Goal: Information Seeking & Learning: Learn about a topic

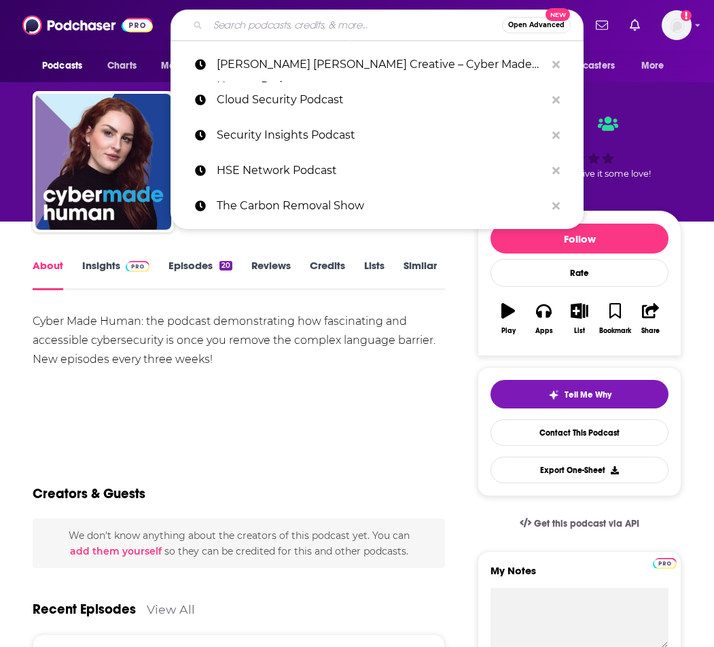
type input "The Cyber Security Podcast"
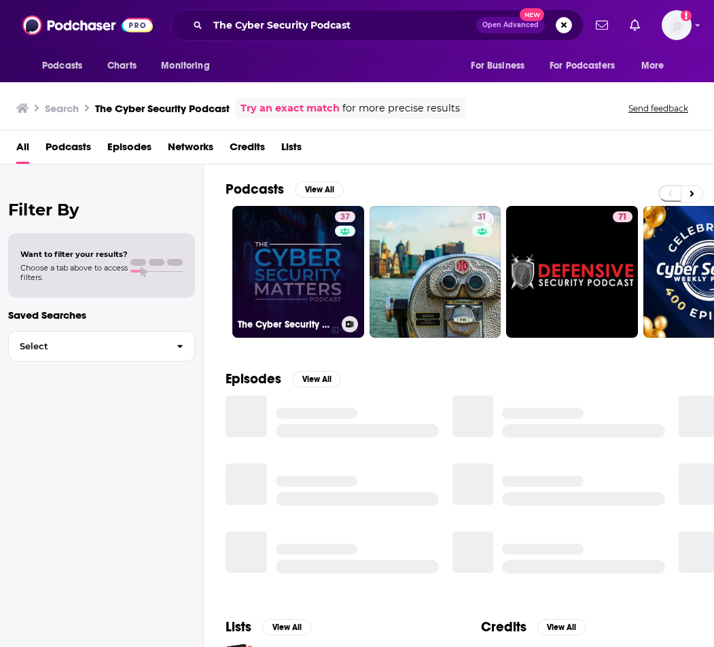
click at [306, 253] on link "37 The Cyber Security Matters Podcast" at bounding box center [298, 272] width 132 height 132
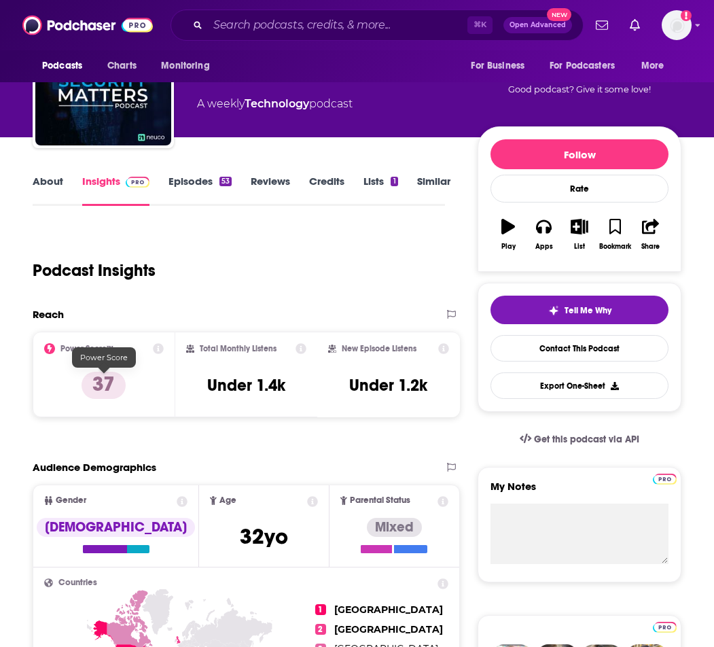
scroll to position [84, 0]
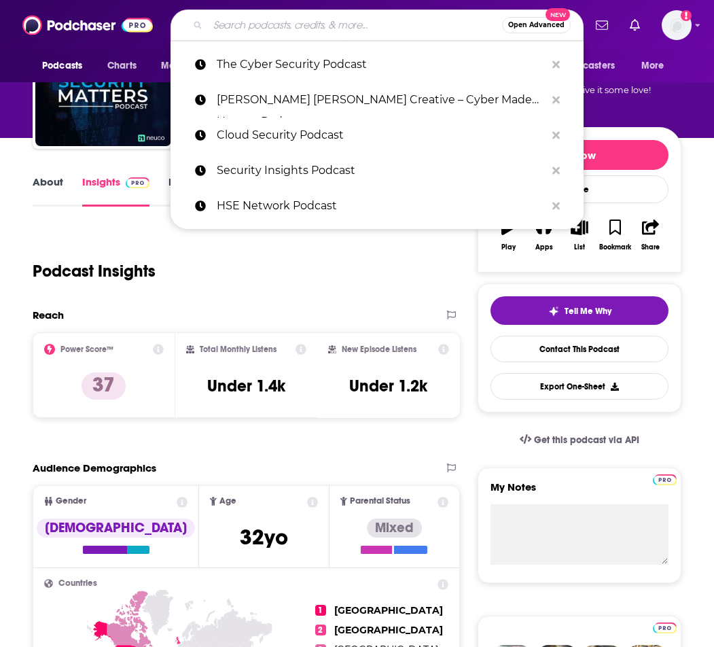
click at [345, 26] on input "Search podcasts, credits, & more..." at bounding box center [355, 25] width 294 height 22
paste input "SC Media UK Podcast"
type input "SC Media UK Podcast"
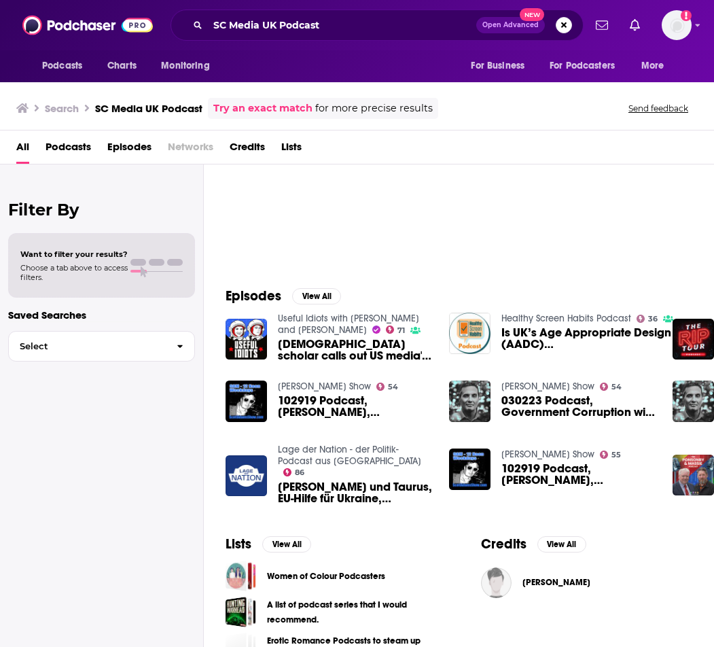
scroll to position [113, 0]
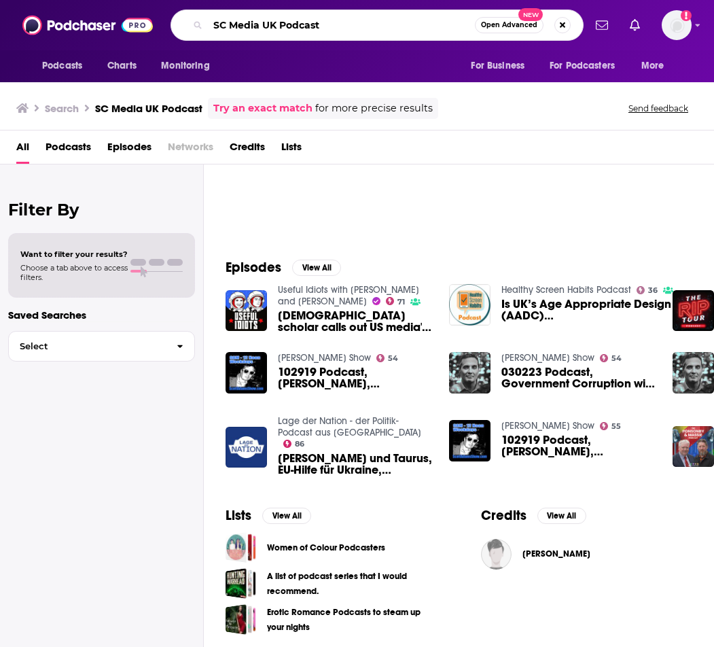
click at [411, 22] on input "SC Media UK Podcast" at bounding box center [341, 25] width 267 height 22
click at [560, 26] on button "Search podcasts, credits, & more..." at bounding box center [562, 25] width 16 height 16
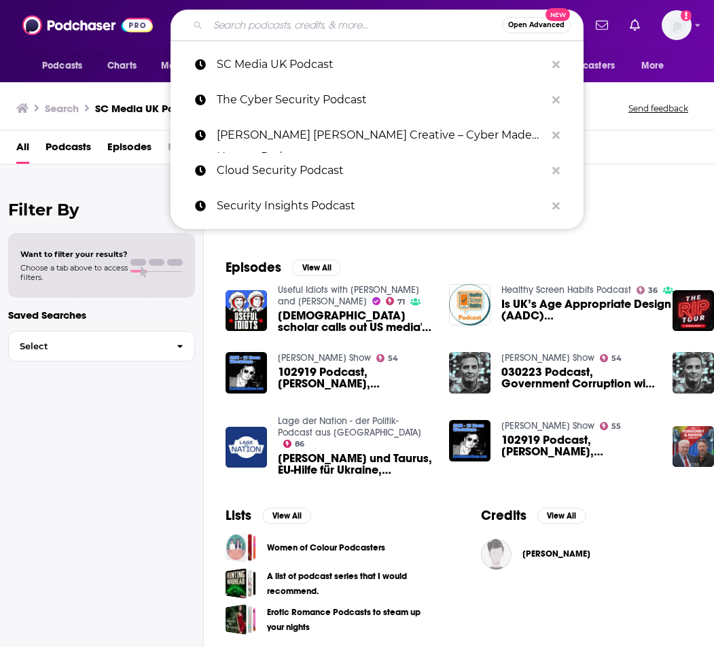
paste input "Smashing Security"
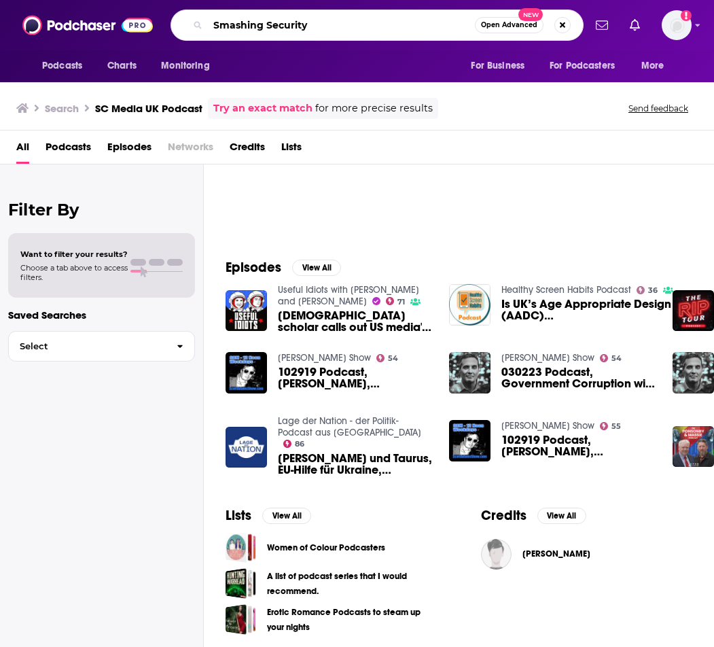
type input "Smashing Security"
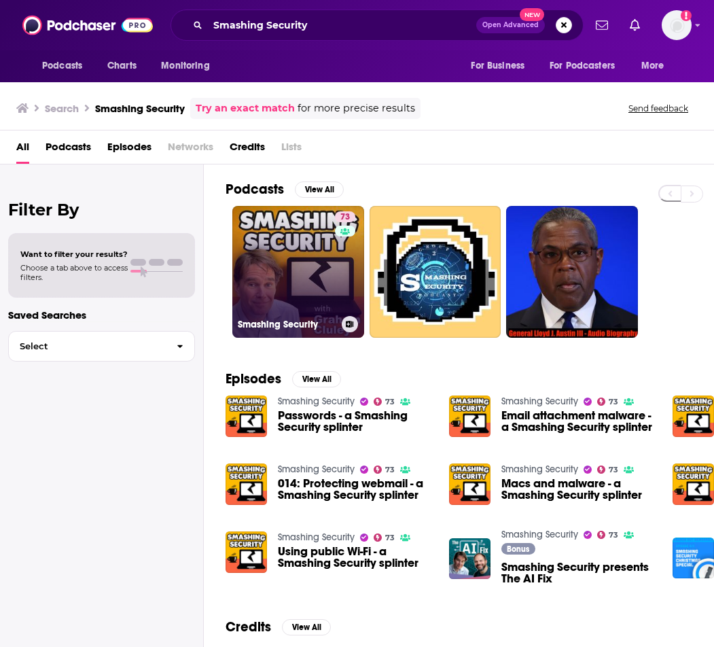
click at [304, 289] on link "73 Smashing Security" at bounding box center [298, 272] width 132 height 132
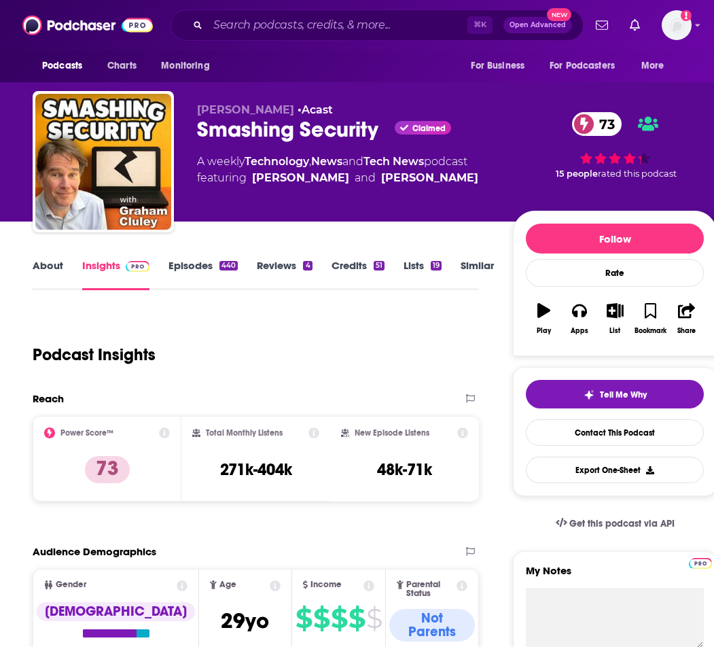
click at [206, 265] on link "Episodes 440" at bounding box center [202, 274] width 69 height 31
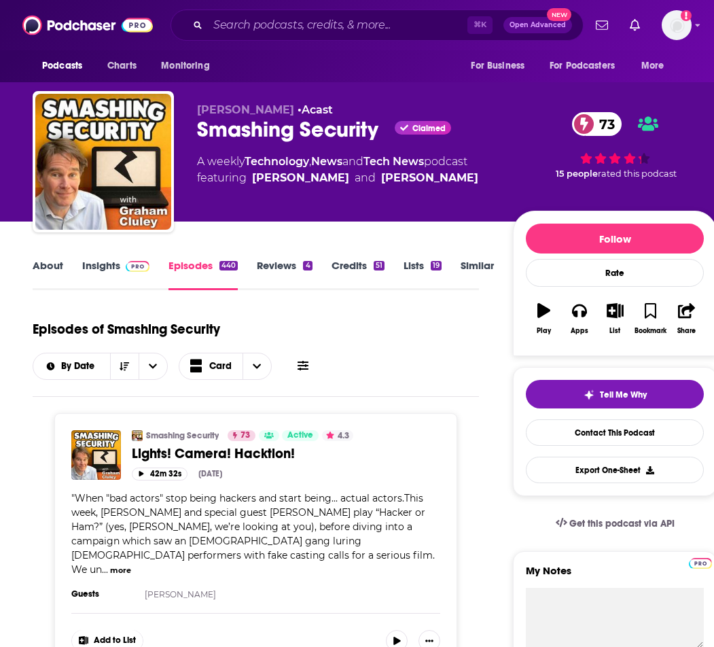
click at [37, 262] on link "About" at bounding box center [48, 274] width 31 height 31
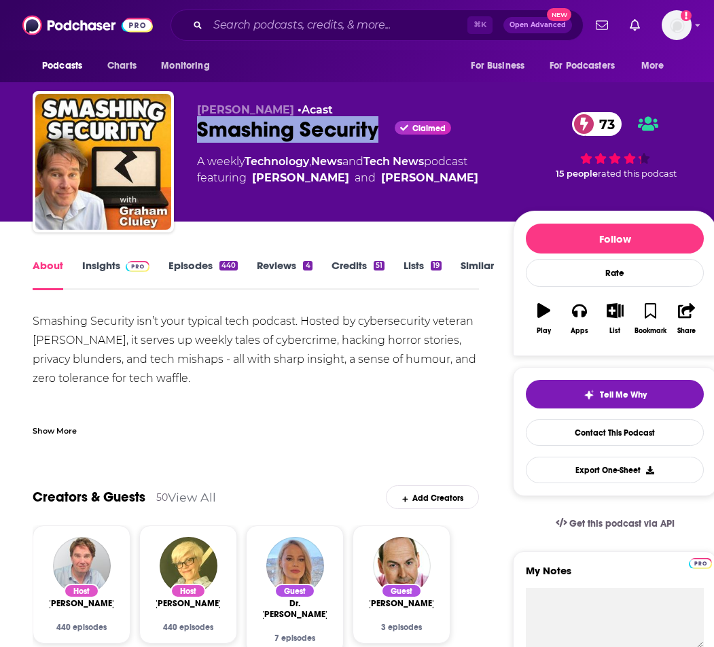
drag, startPoint x: 382, startPoint y: 140, endPoint x: 177, endPoint y: 135, distance: 205.2
click at [177, 135] on div "[PERSON_NAME] • Acast Smashing Security Claimed 73 A weekly Technology , News a…" at bounding box center [375, 164] width 684 height 147
copy h1 "Smashing Security"
click at [107, 270] on link "Insights" at bounding box center [115, 274] width 67 height 31
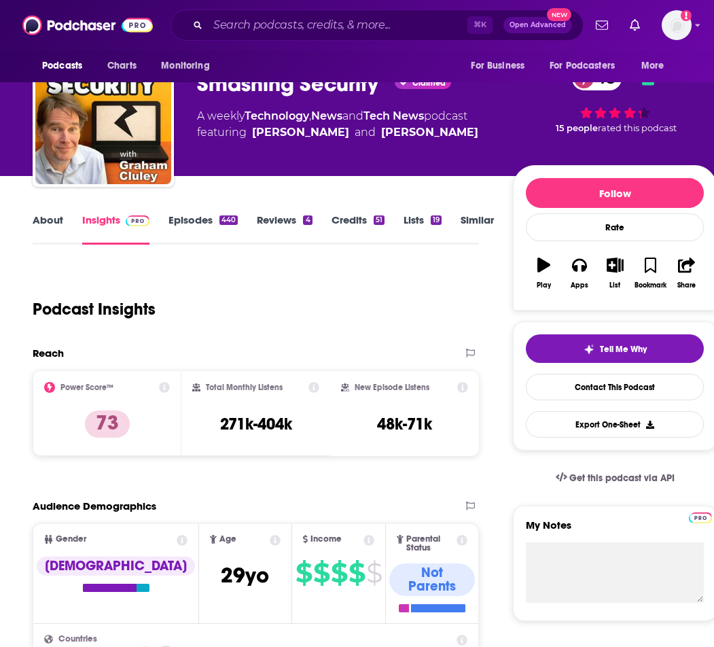
scroll to position [49, 0]
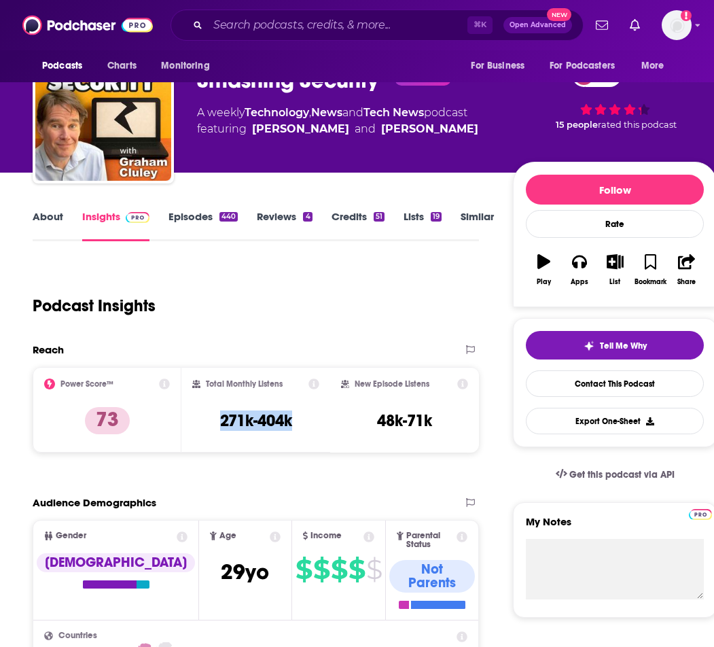
drag, startPoint x: 211, startPoint y: 417, endPoint x: 300, endPoint y: 417, distance: 89.0
click at [300, 417] on div "Total Monthly Listens 271k-404k" at bounding box center [255, 409] width 127 height 62
copy h3 "271k-404k"
click at [302, 420] on div "Total Monthly Listens 271k-404k" at bounding box center [255, 409] width 127 height 62
drag, startPoint x: 302, startPoint y: 423, endPoint x: 257, endPoint y: 423, distance: 44.8
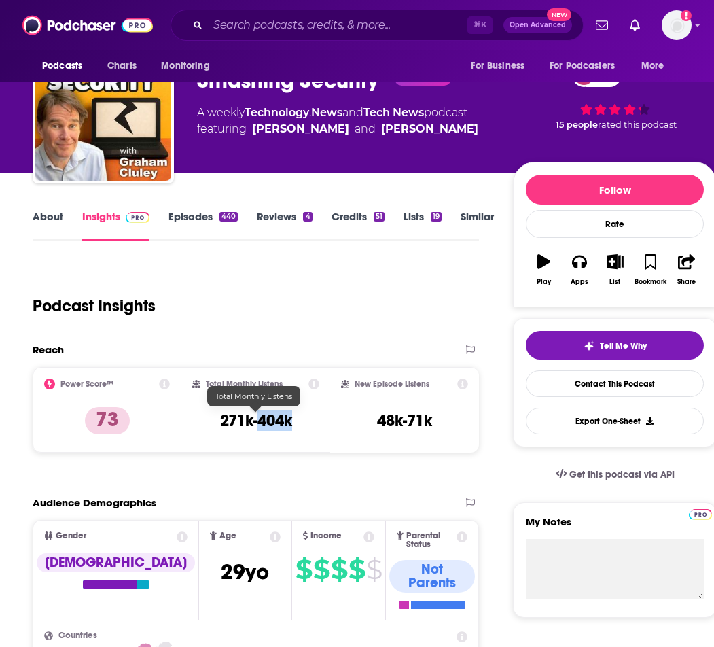
click at [257, 423] on div "Total Monthly Listens 271k-404k" at bounding box center [255, 409] width 127 height 62
copy h3 "404k"
click at [50, 215] on link "About" at bounding box center [48, 225] width 31 height 31
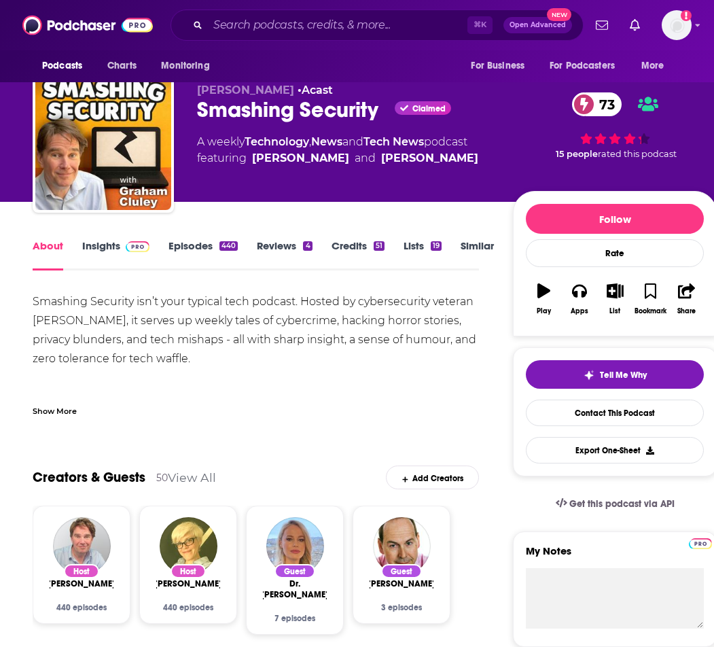
click at [45, 408] on div "Show More" at bounding box center [55, 409] width 44 height 13
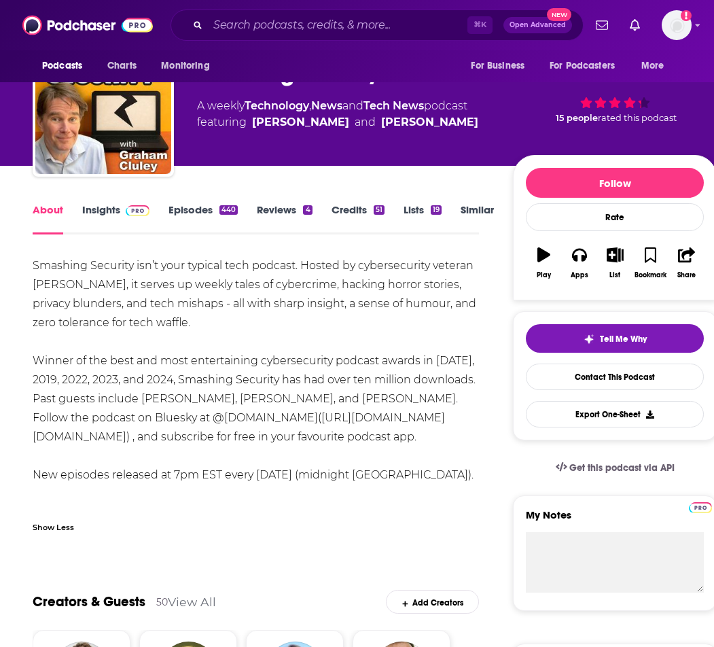
scroll to position [66, 0]
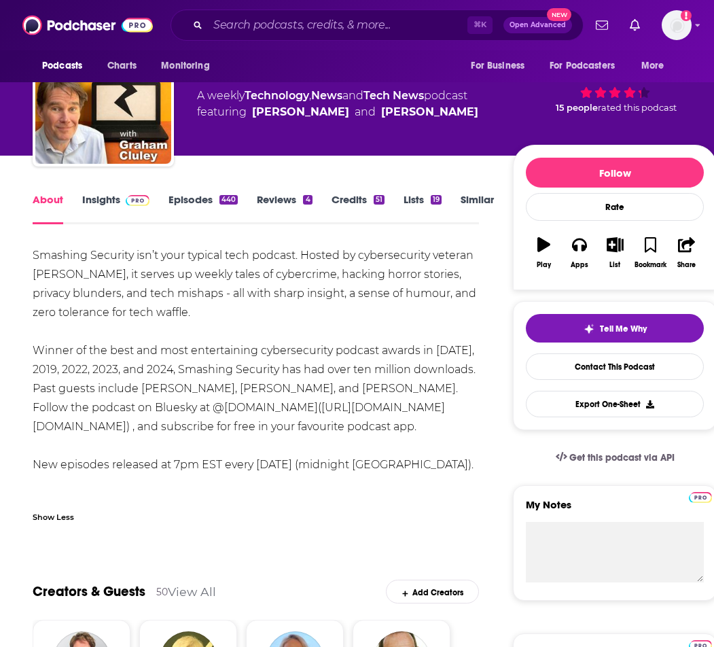
drag, startPoint x: 274, startPoint y: 428, endPoint x: 594, endPoint y: 3, distance: 531.6
